Goal: Task Accomplishment & Management: Complete application form

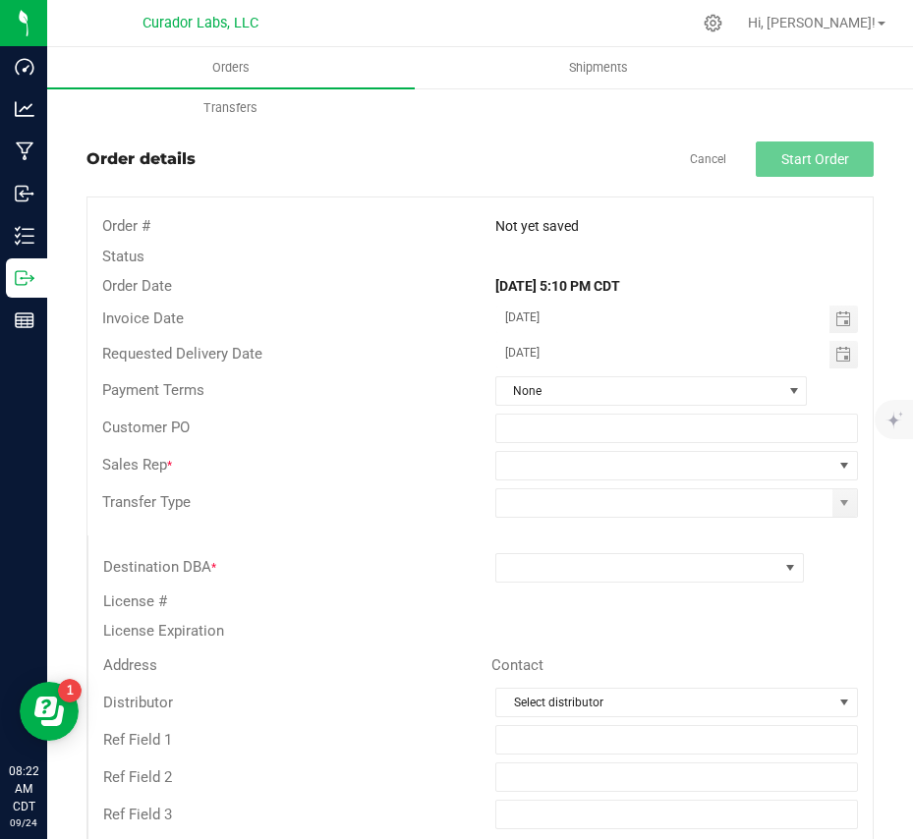
scroll to position [29, 0]
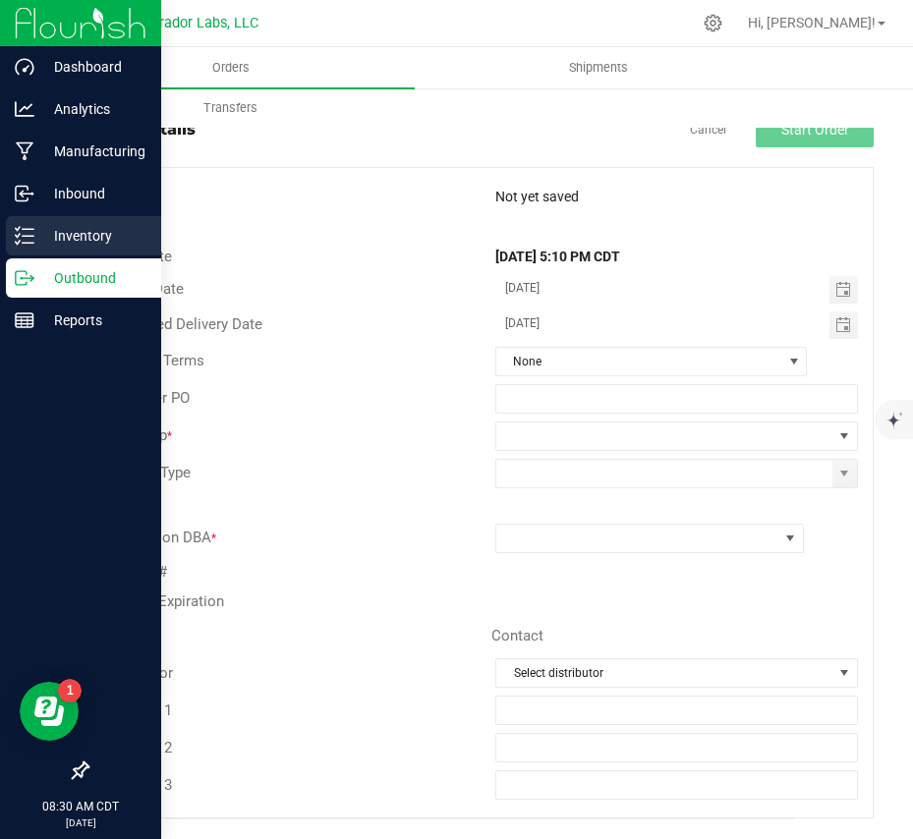
click at [77, 235] on p "Inventory" at bounding box center [93, 236] width 118 height 24
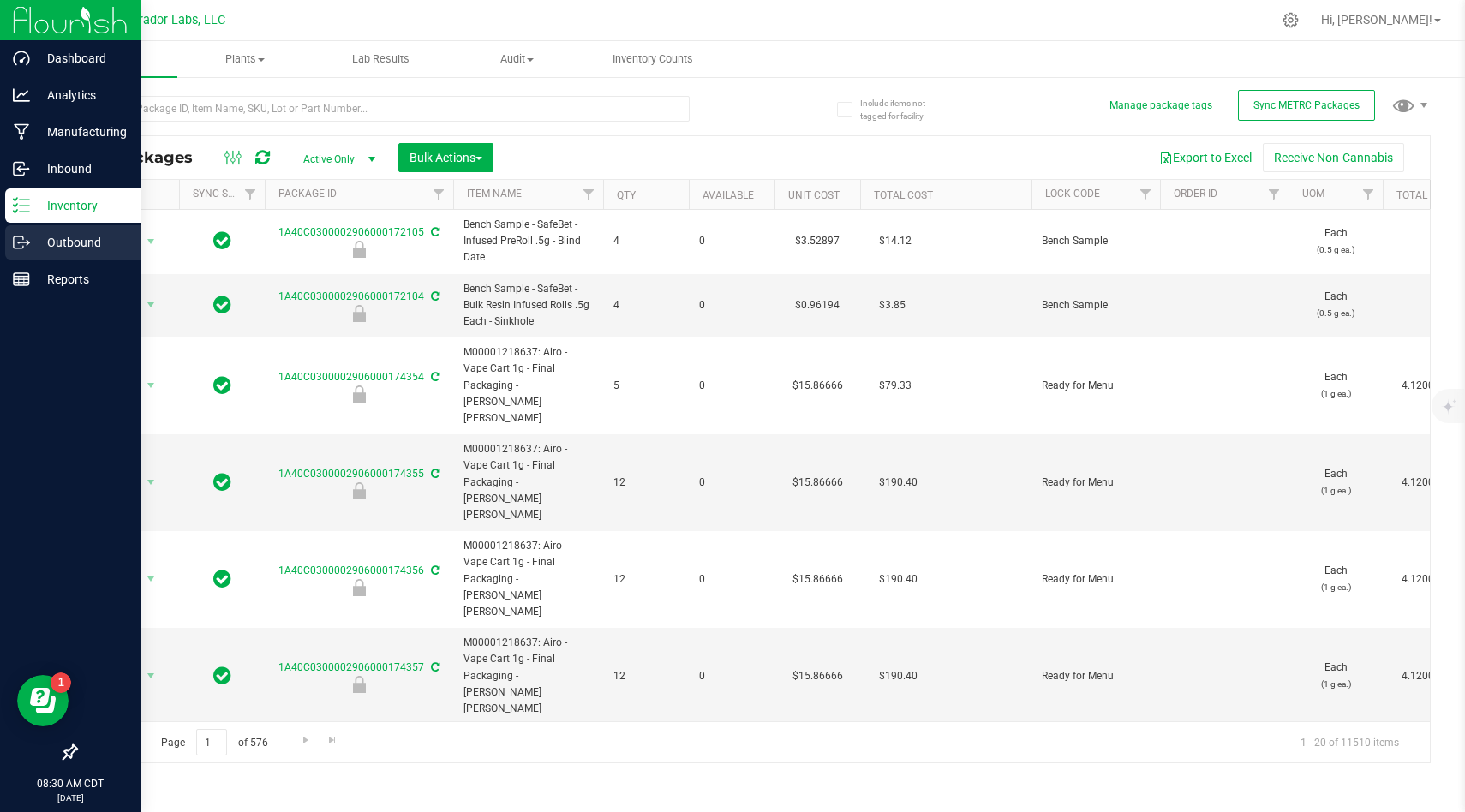
click at [37, 246] on p "Outbound" at bounding box center [81, 242] width 103 height 21
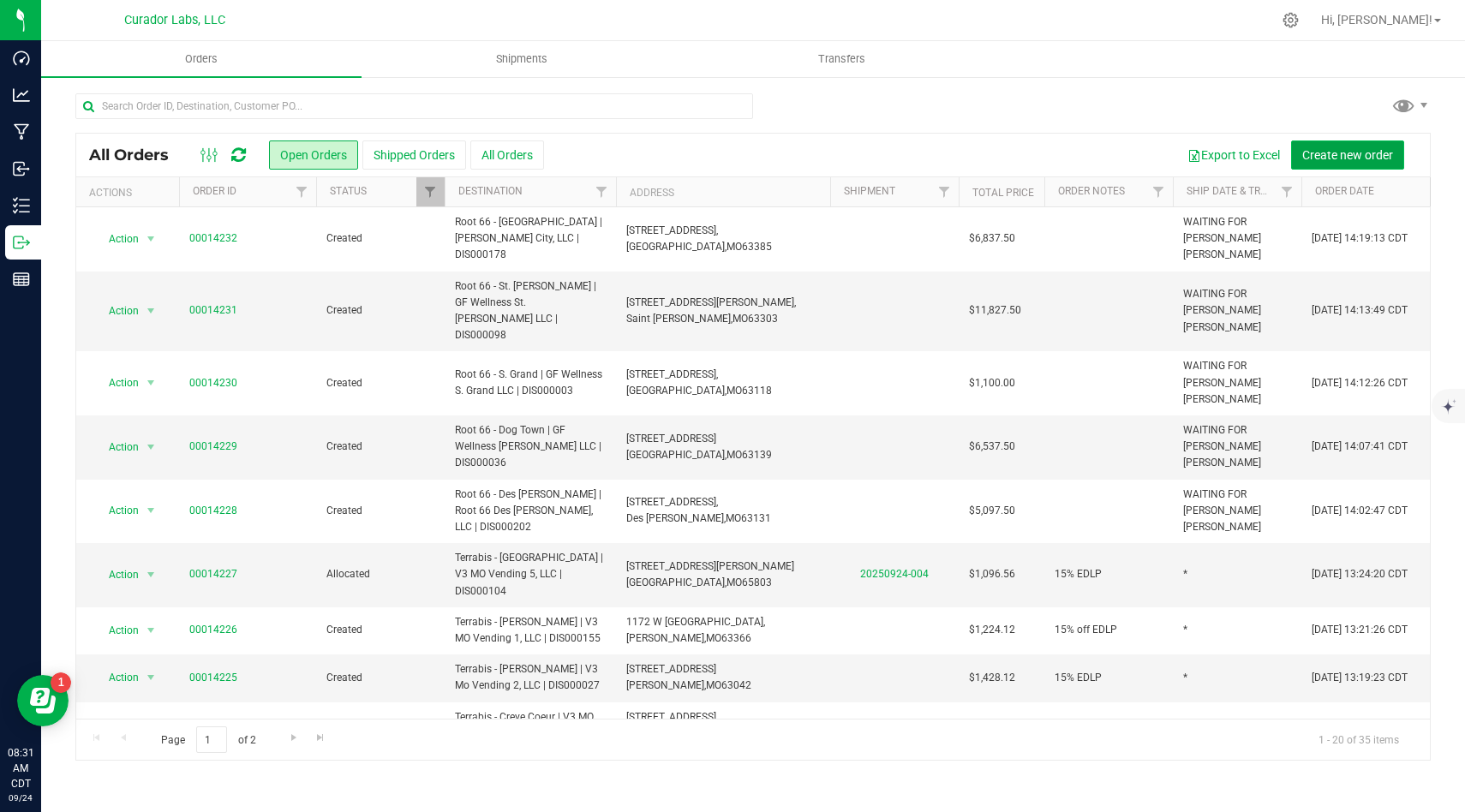
click at [795, 159] on span "Create new order" at bounding box center [1347, 155] width 91 height 14
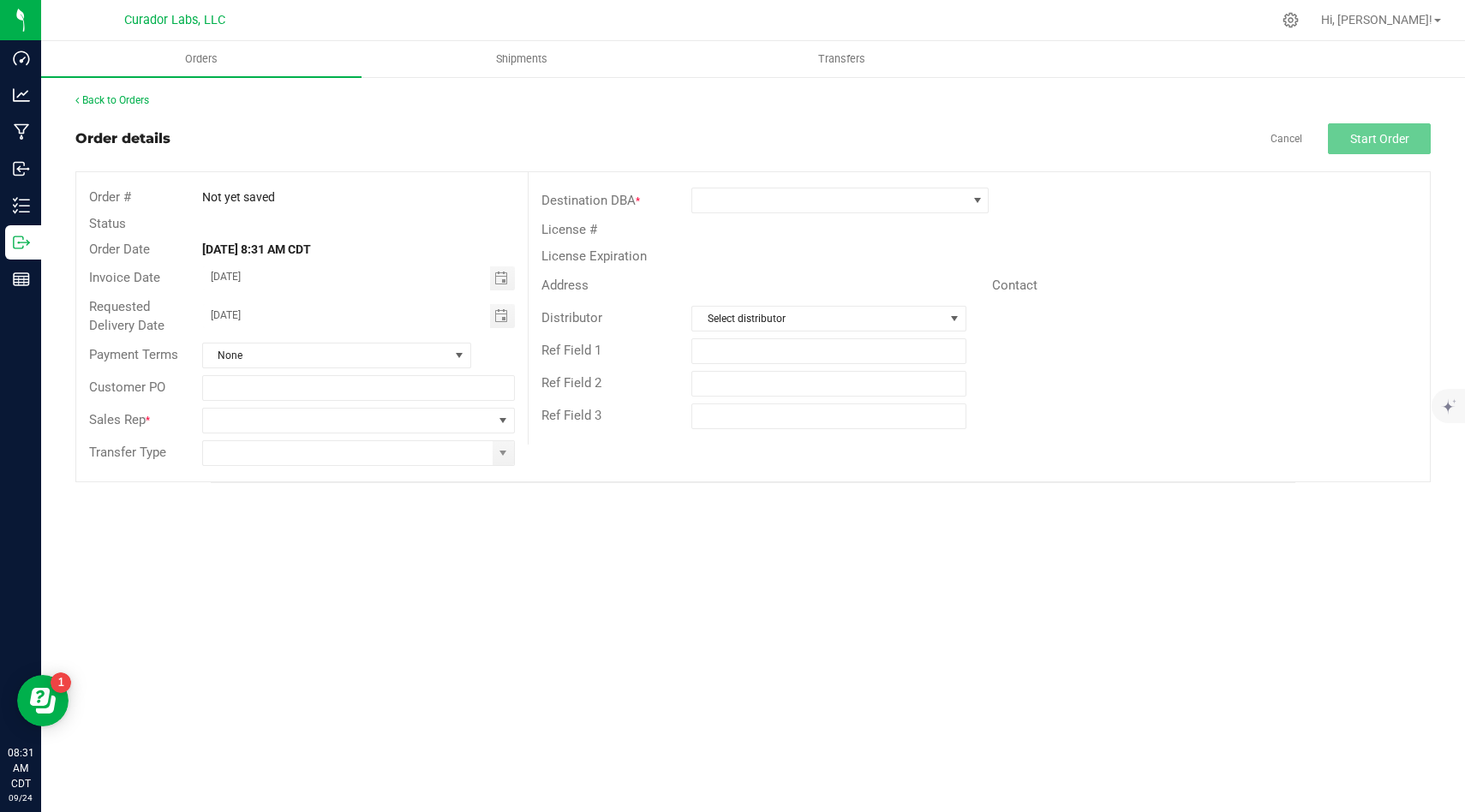
click at [795, 215] on div "Destination DBA *" at bounding box center [979, 200] width 901 height 32
click at [795, 212] on span at bounding box center [829, 200] width 275 height 24
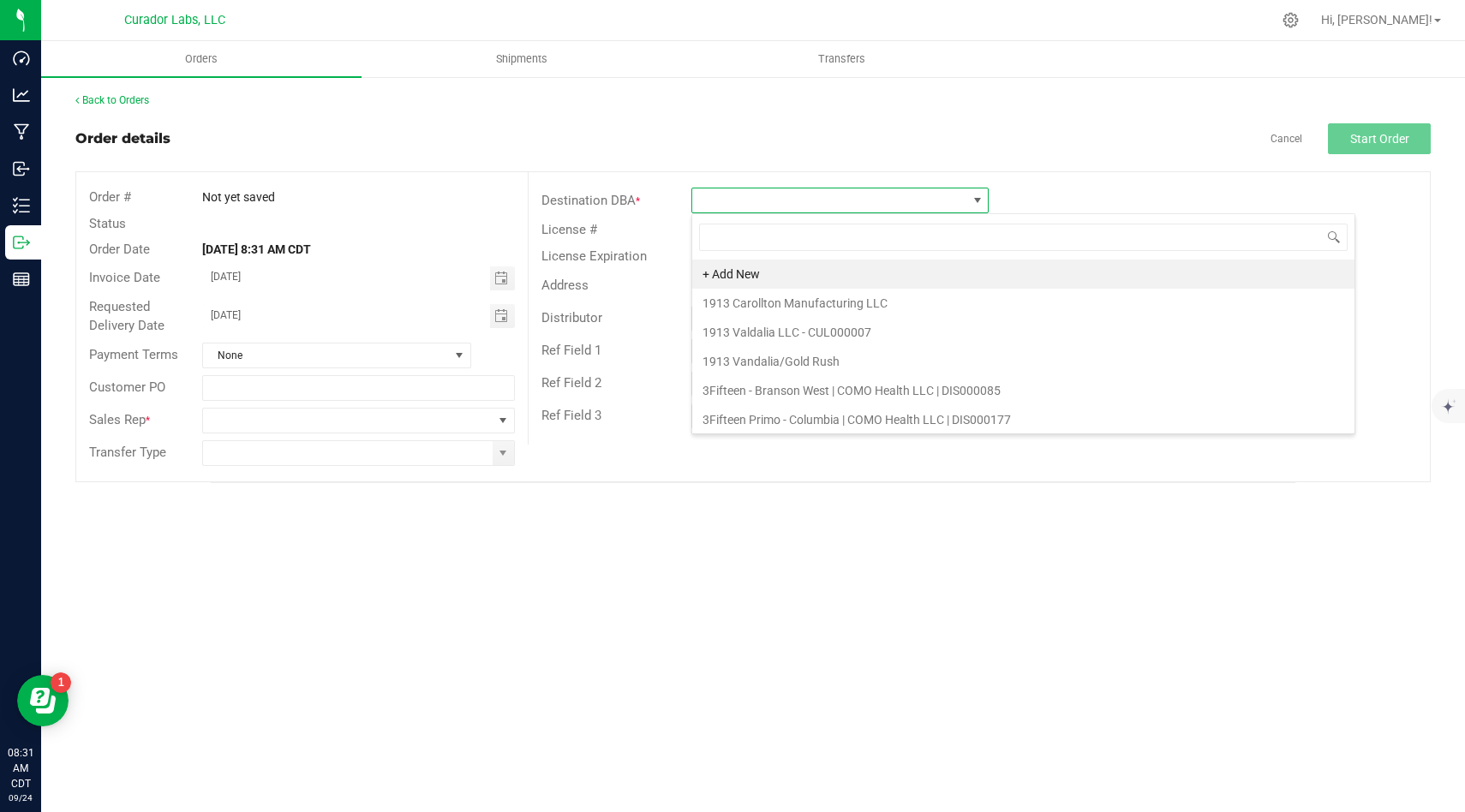
scroll to position [25, 297]
type input "easy"
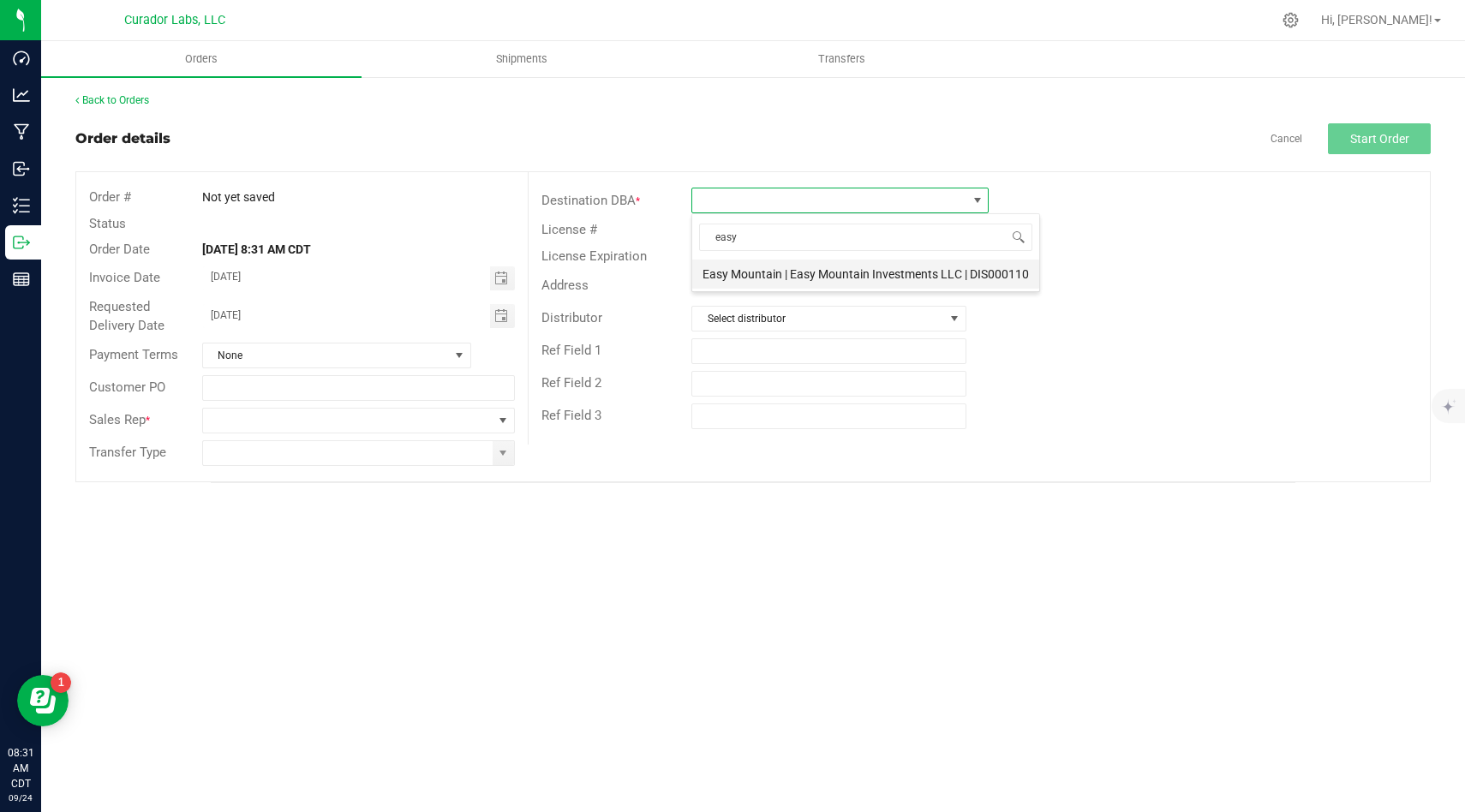
click at [795, 275] on li "Easy Mountain | Easy Mountain Investments LLC | DIS000110" at bounding box center [865, 274] width 347 height 29
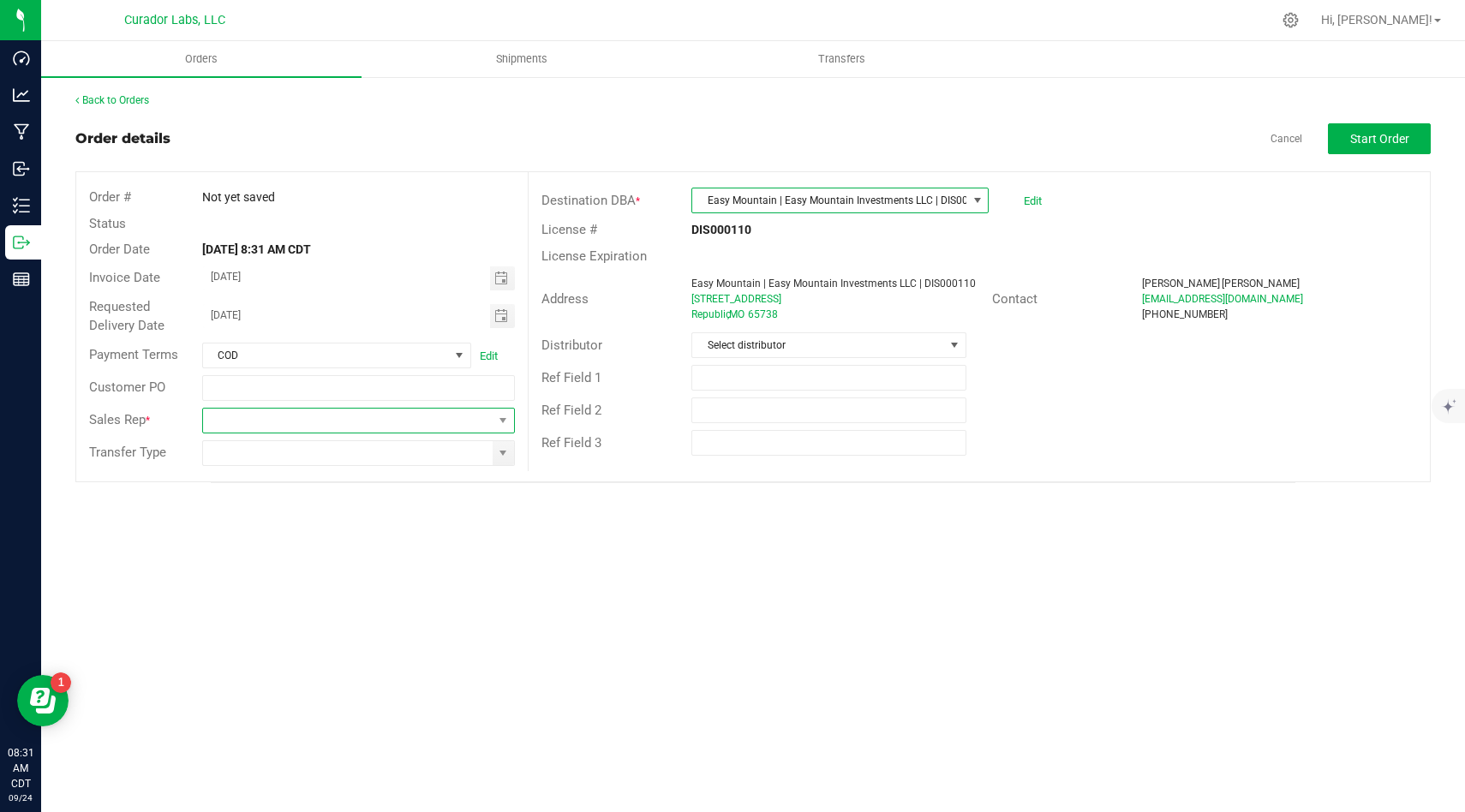
click at [471, 431] on span at bounding box center [348, 421] width 289 height 24
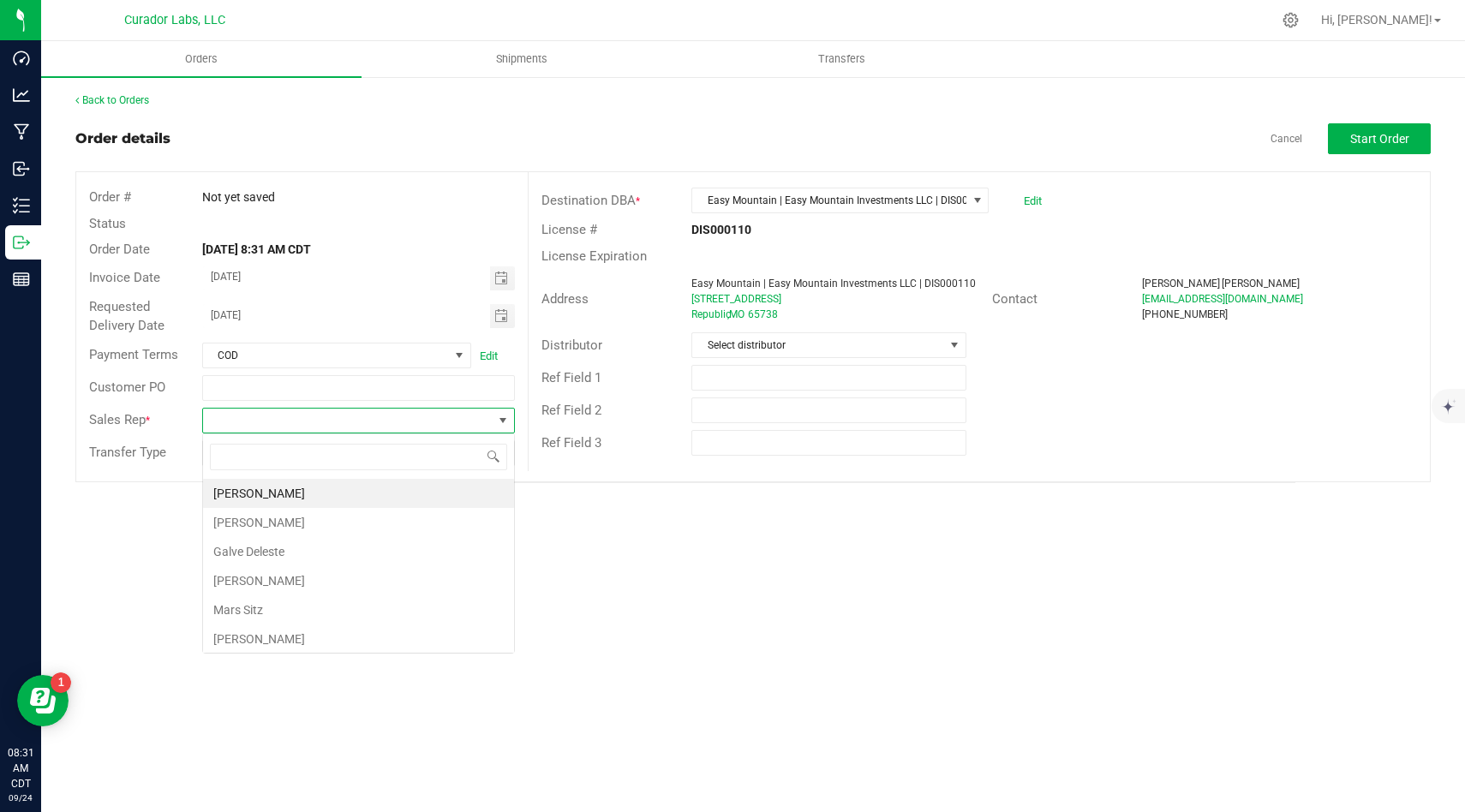
scroll to position [25, 313]
type input "matt"
click at [444, 498] on li "[PERSON_NAME]" at bounding box center [358, 492] width 311 height 29
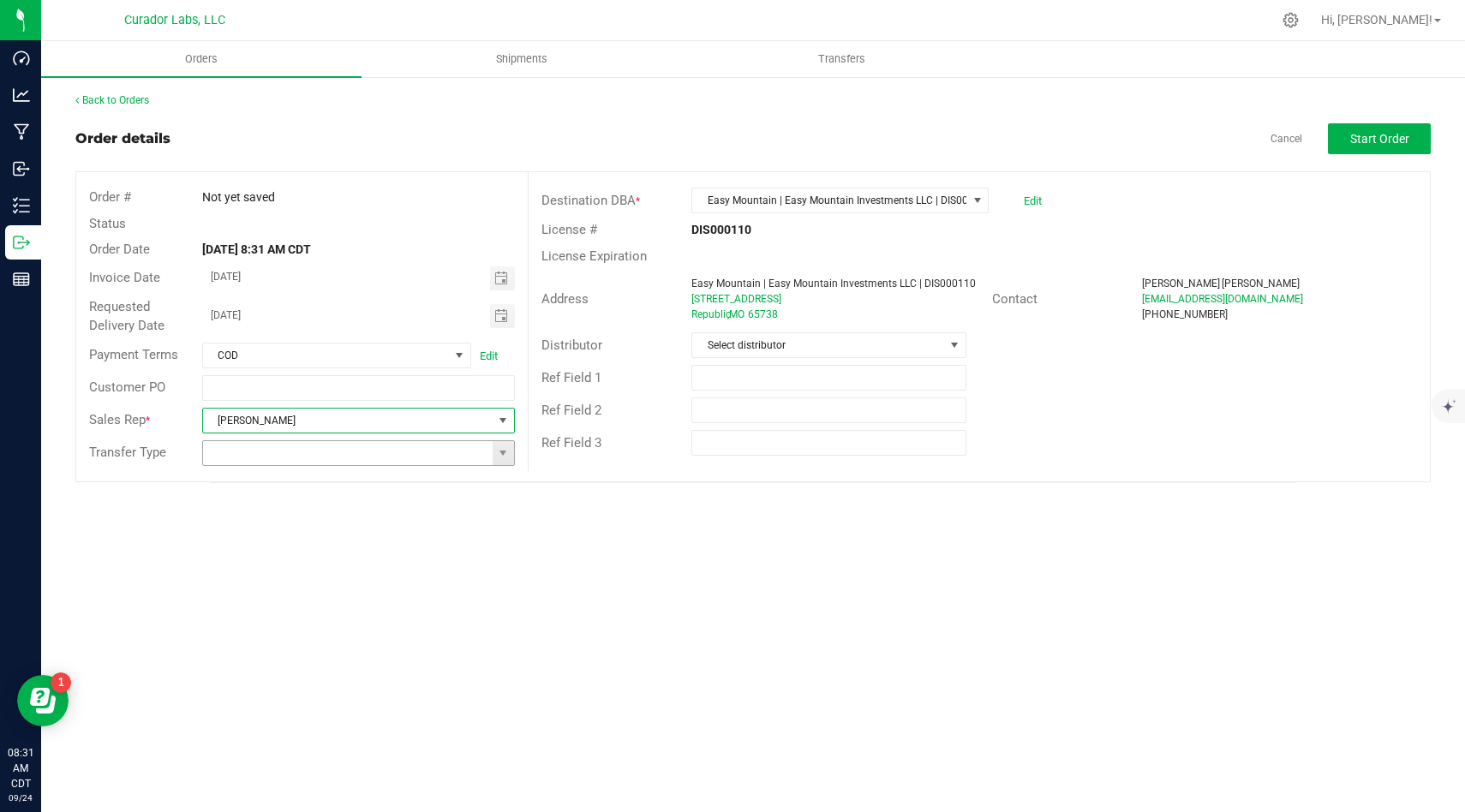
click at [441, 443] on input at bounding box center [348, 453] width 289 height 24
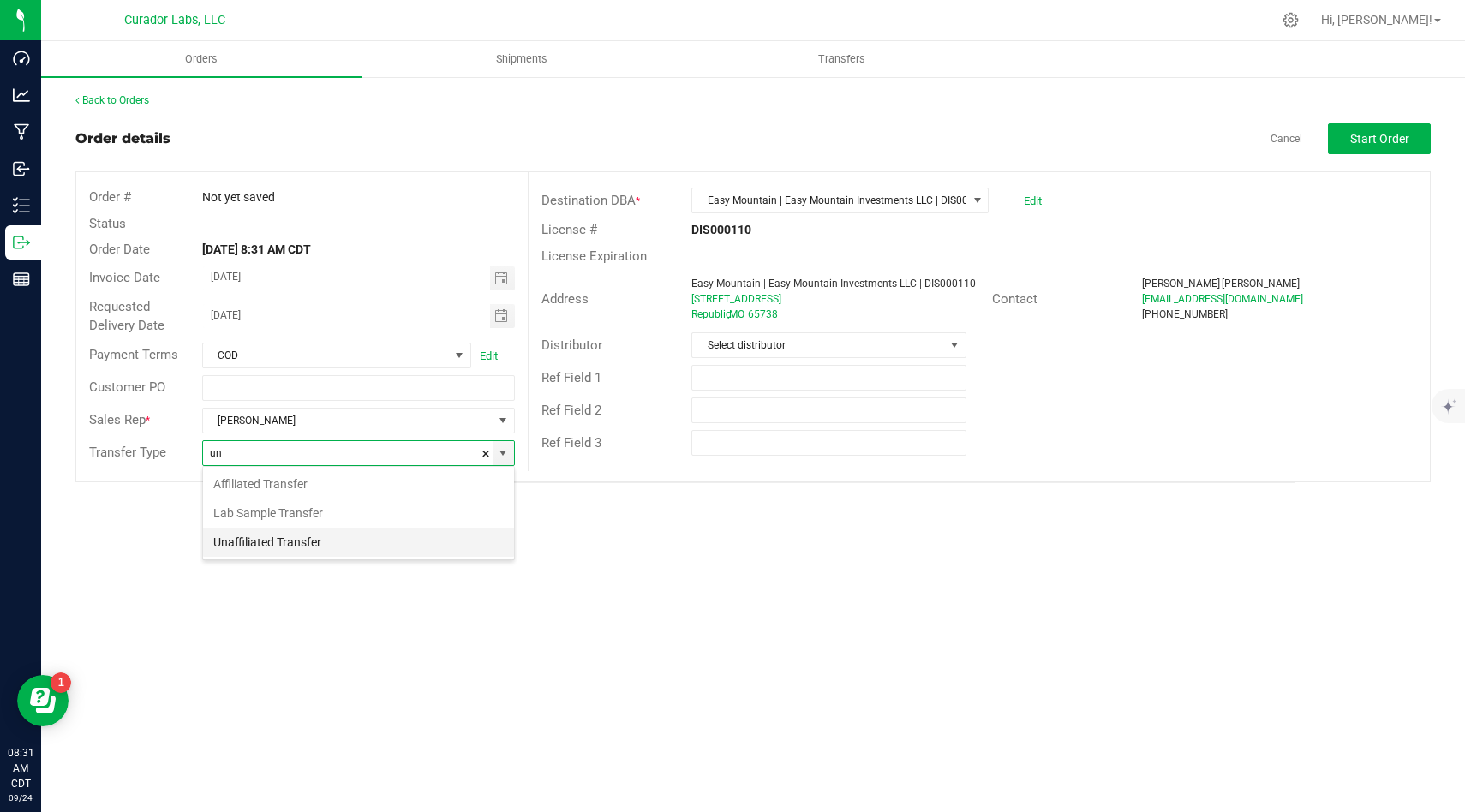
click at [394, 546] on li "Unaffiliated Transfer" at bounding box center [358, 542] width 311 height 29
type input "Unaffiliated Transfer"
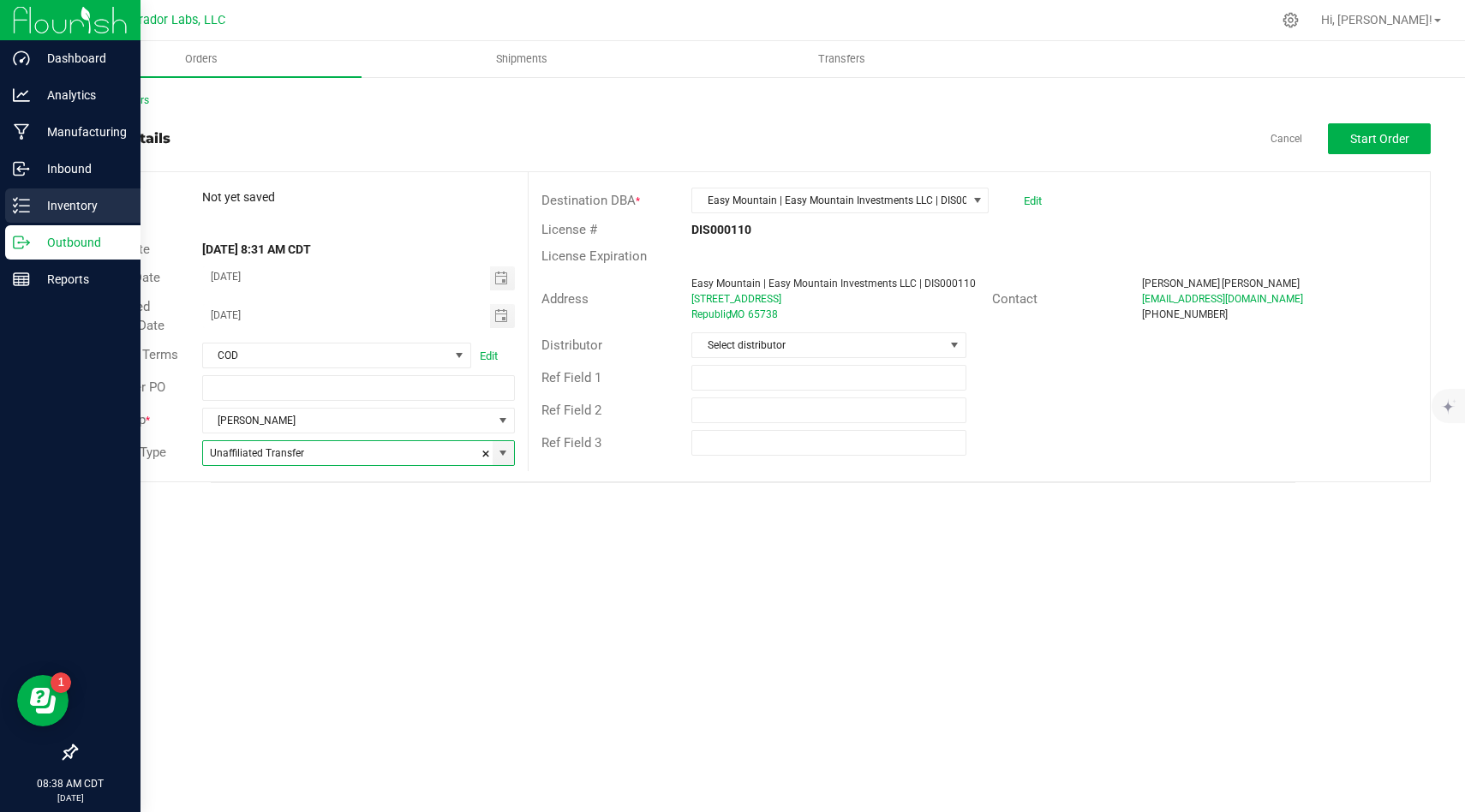
click at [34, 203] on p "Inventory" at bounding box center [81, 206] width 103 height 21
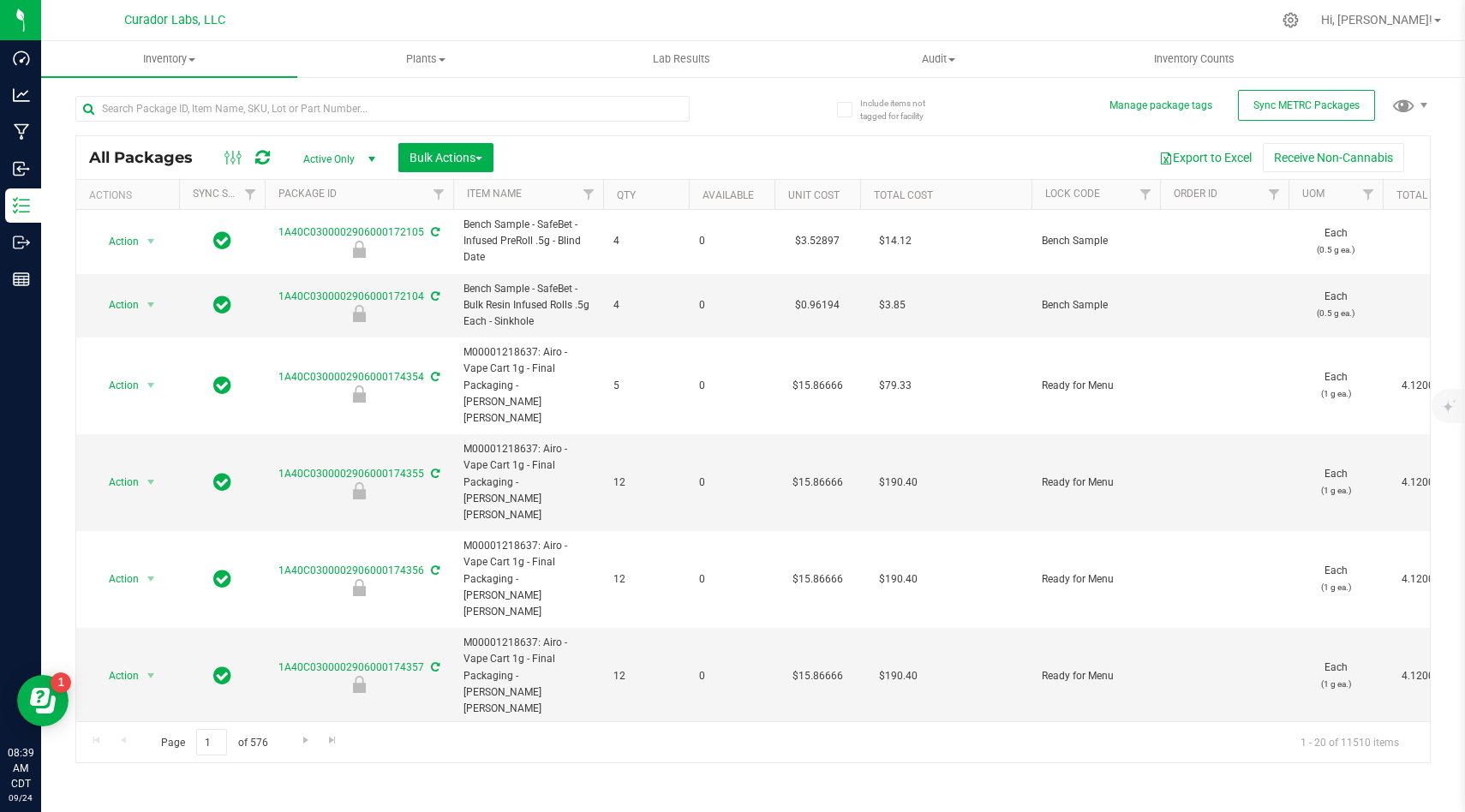
click at [795, 25] on div at bounding box center [789, 20] width 965 height 33
click at [795, 13] on div at bounding box center [789, 20] width 965 height 33
click at [788, 127] on div "All Packages Active Only Active Only Lab Samples Locked All External Internal B…" at bounding box center [753, 421] width 1355 height 683
click at [763, 114] on div "All Packages Active Only Active Only Lab Samples Locked All External Internal B…" at bounding box center [753, 421] width 1355 height 683
click at [729, 132] on div at bounding box center [415, 107] width 678 height 55
